Goal: Task Accomplishment & Management: Manage account settings

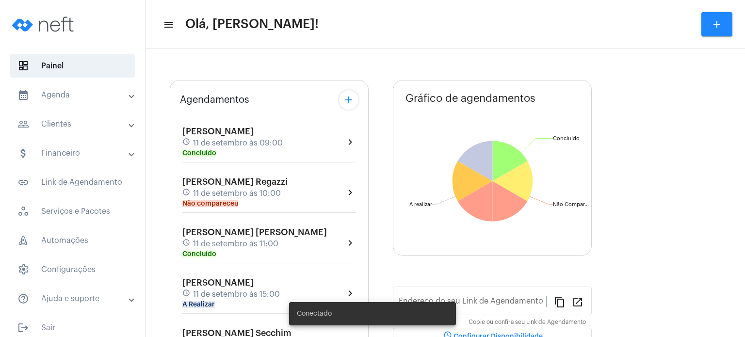
type input "[URL][DOMAIN_NAME]"
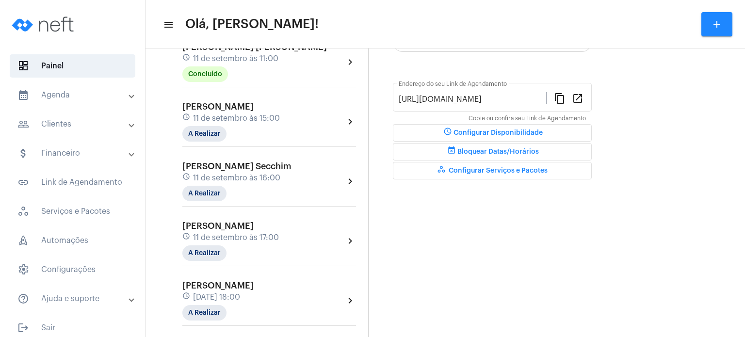
scroll to position [252, 0]
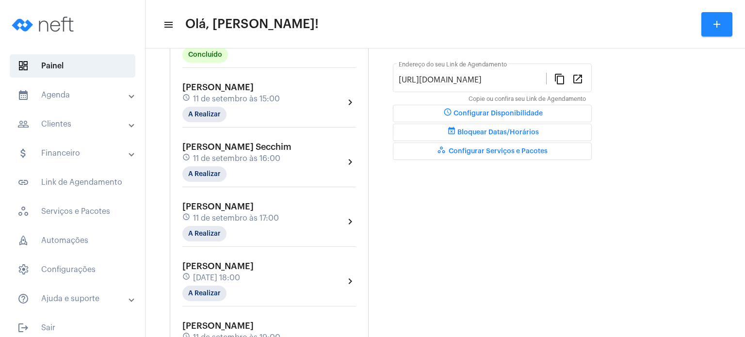
click at [204, 92] on span "[PERSON_NAME]" at bounding box center [217, 87] width 71 height 9
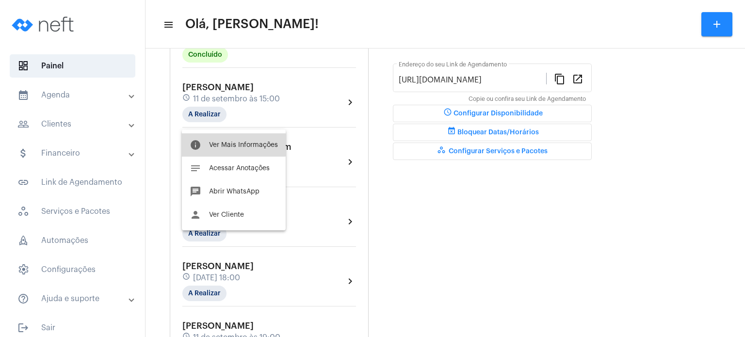
click at [211, 141] on button "info Ver Mais Informações" at bounding box center [234, 144] width 104 height 23
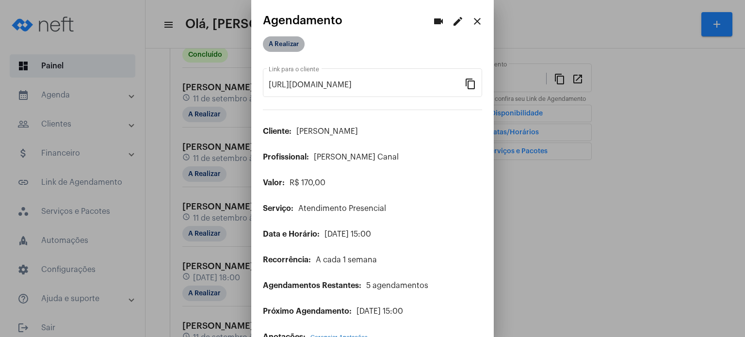
click at [274, 43] on mat-chip "A Realizar" at bounding box center [284, 44] width 42 height 16
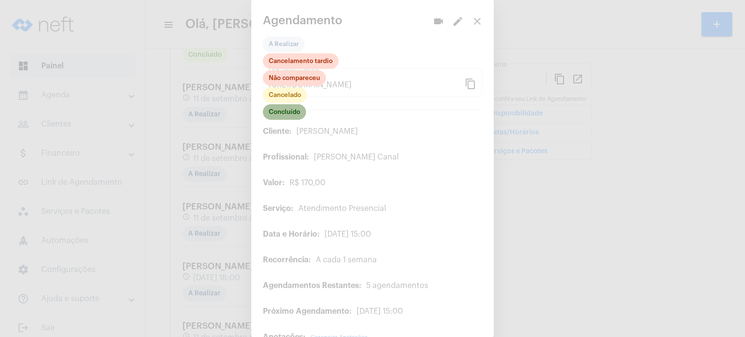
click at [288, 111] on mat-chip "Concluído" at bounding box center [284, 112] width 43 height 16
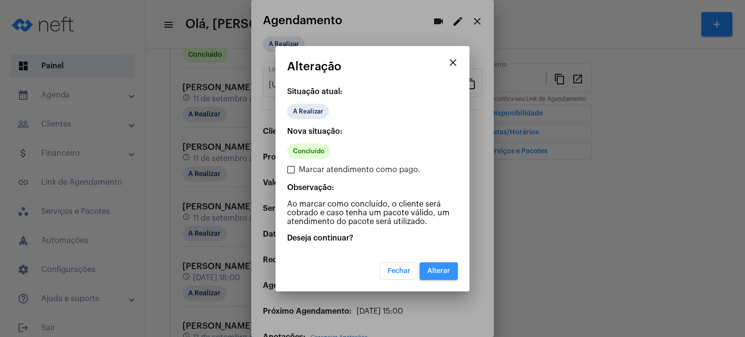
click at [438, 271] on span "Alterar" at bounding box center [438, 271] width 23 height 7
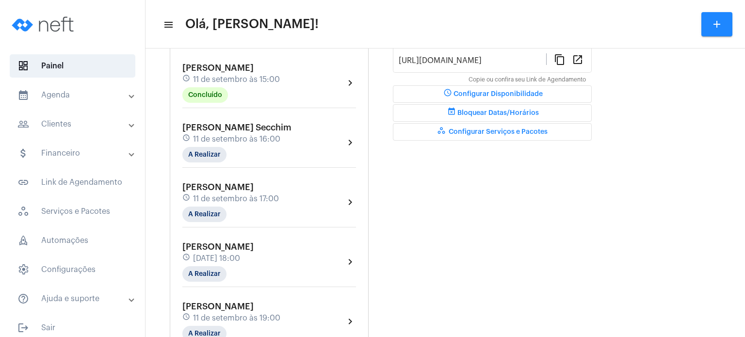
scroll to position [291, 0]
